Goal: Task Accomplishment & Management: Use online tool/utility

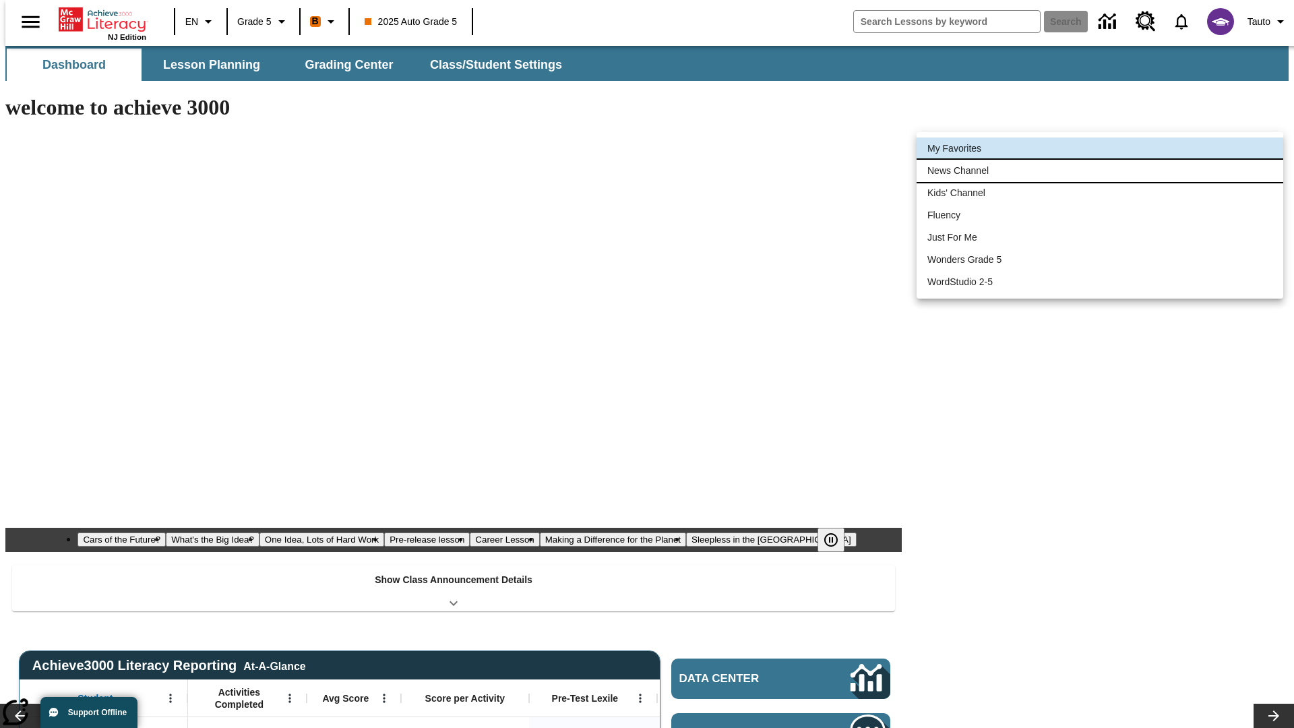
click at [1100, 171] on li "News Channel" at bounding box center [1100, 171] width 367 height 22
type input "120"
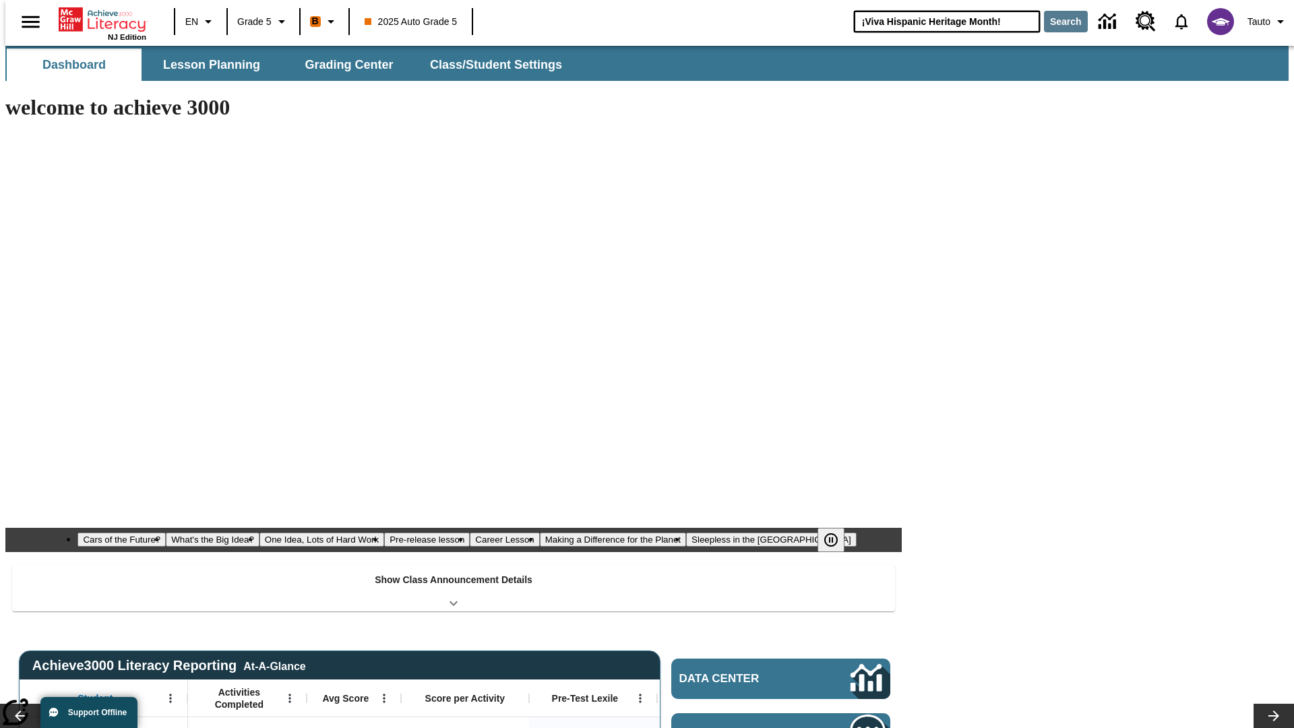
type input "¡Viva Hispanic Heritage Month!"
click at [1058, 22] on button "Search" at bounding box center [1066, 22] width 44 height 22
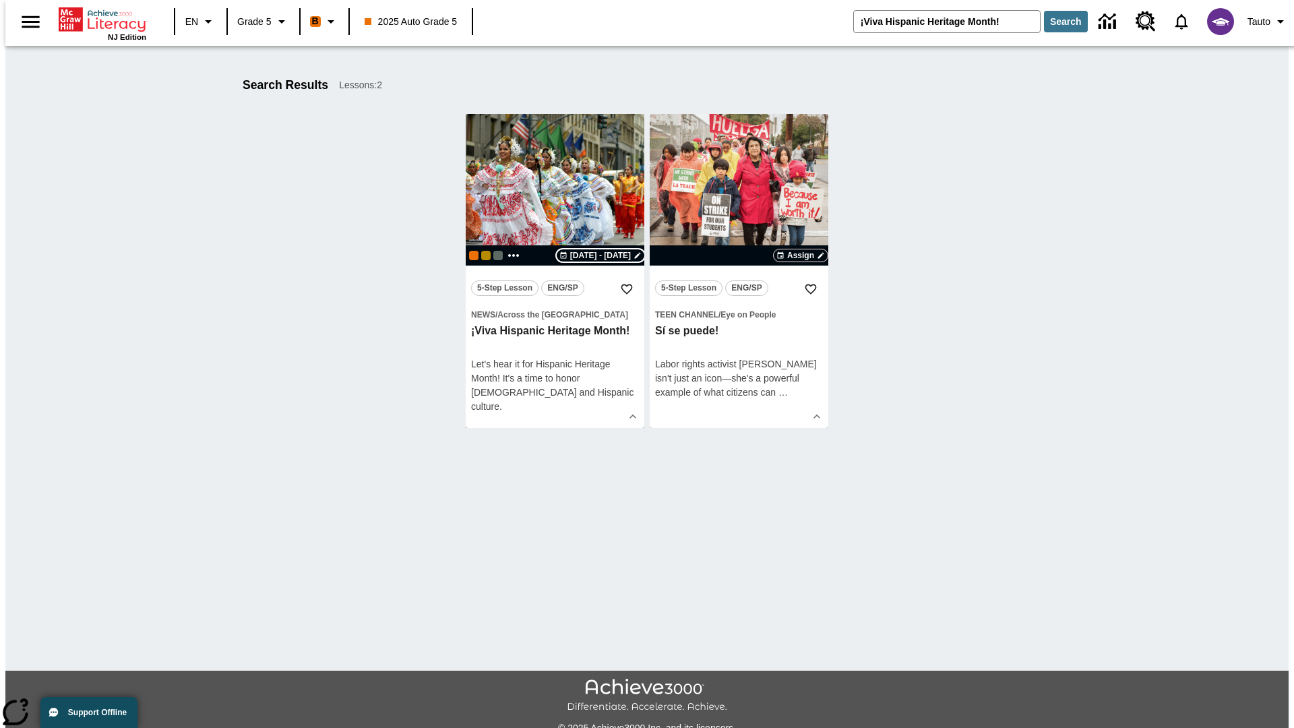
click at [601, 255] on span "[DATE] - [DATE]" at bounding box center [600, 255] width 61 height 12
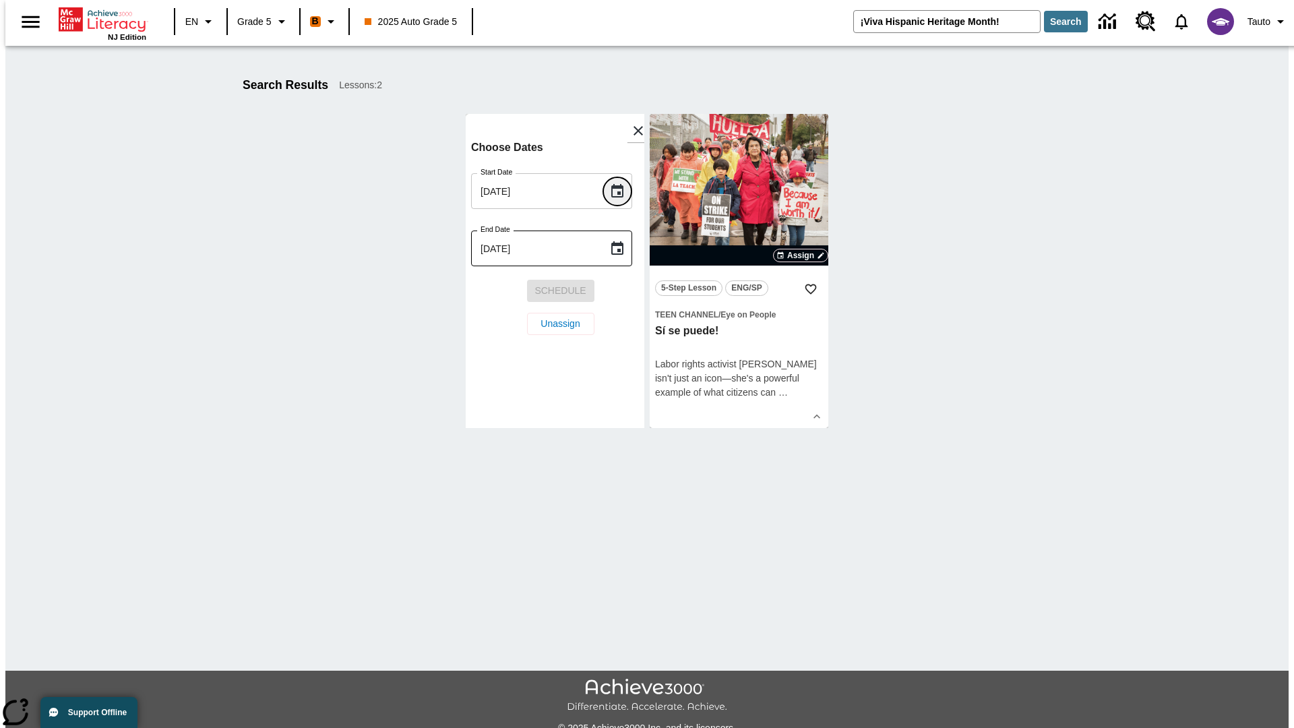
click at [622, 191] on icon "Choose date, selected date is Sep 18, 2025" at bounding box center [617, 190] width 12 height 13
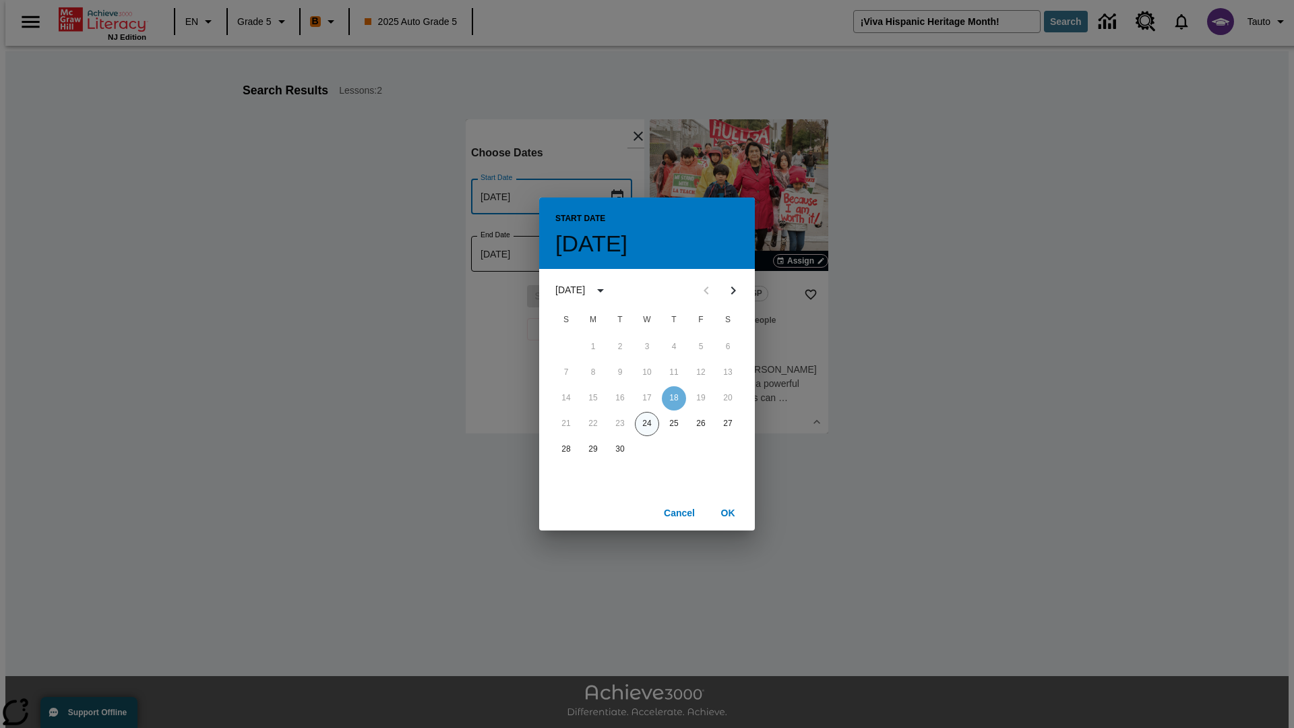
click at [647, 423] on button "24" at bounding box center [647, 424] width 24 height 24
click at [728, 512] on button "OK" at bounding box center [727, 513] width 43 height 25
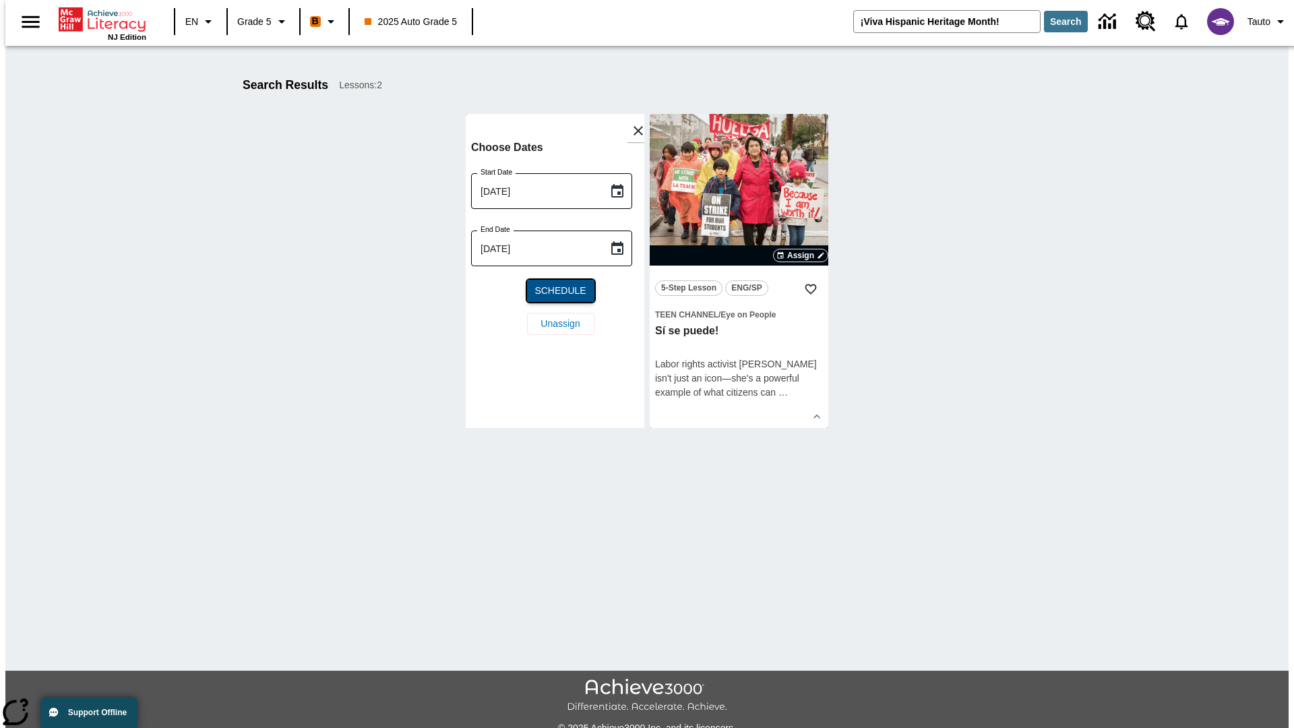
click at [555, 291] on span "Schedule" at bounding box center [559, 291] width 51 height 14
